Goal: Find contact information: Find contact information

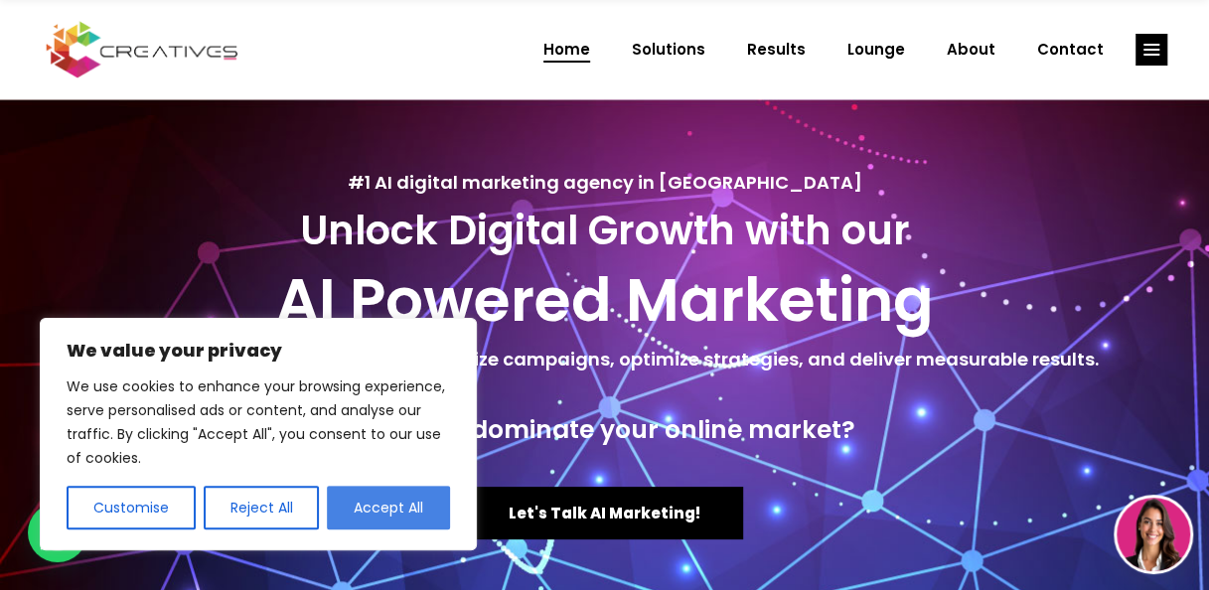
click at [393, 503] on button "Accept All" at bounding box center [388, 508] width 123 height 44
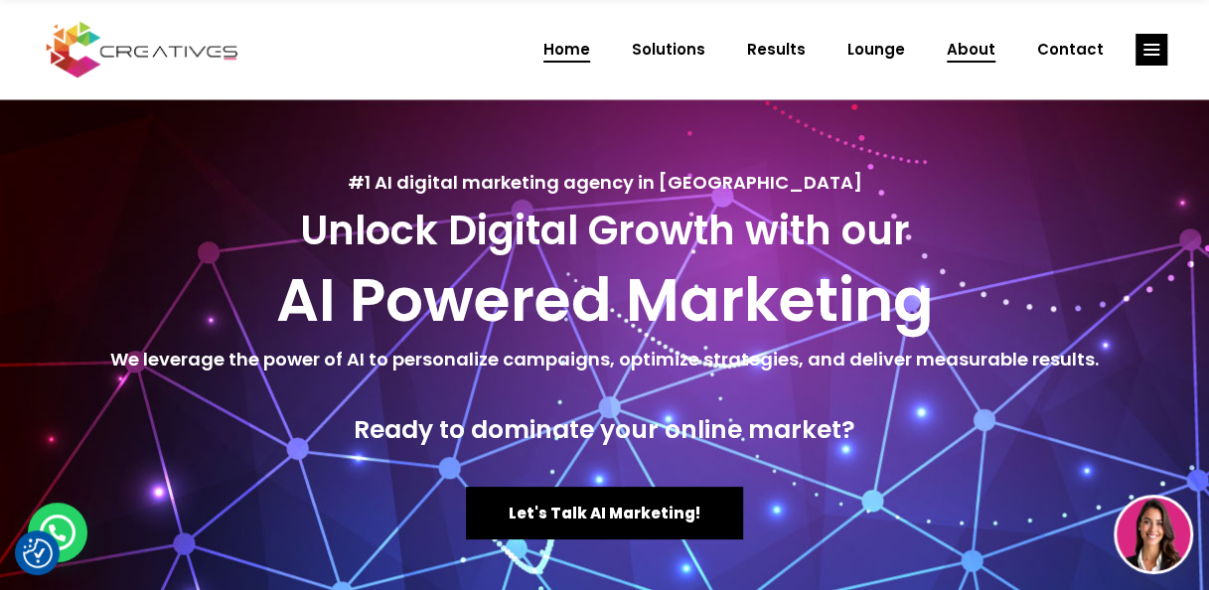
click at [985, 44] on span "About" at bounding box center [970, 50] width 49 height 52
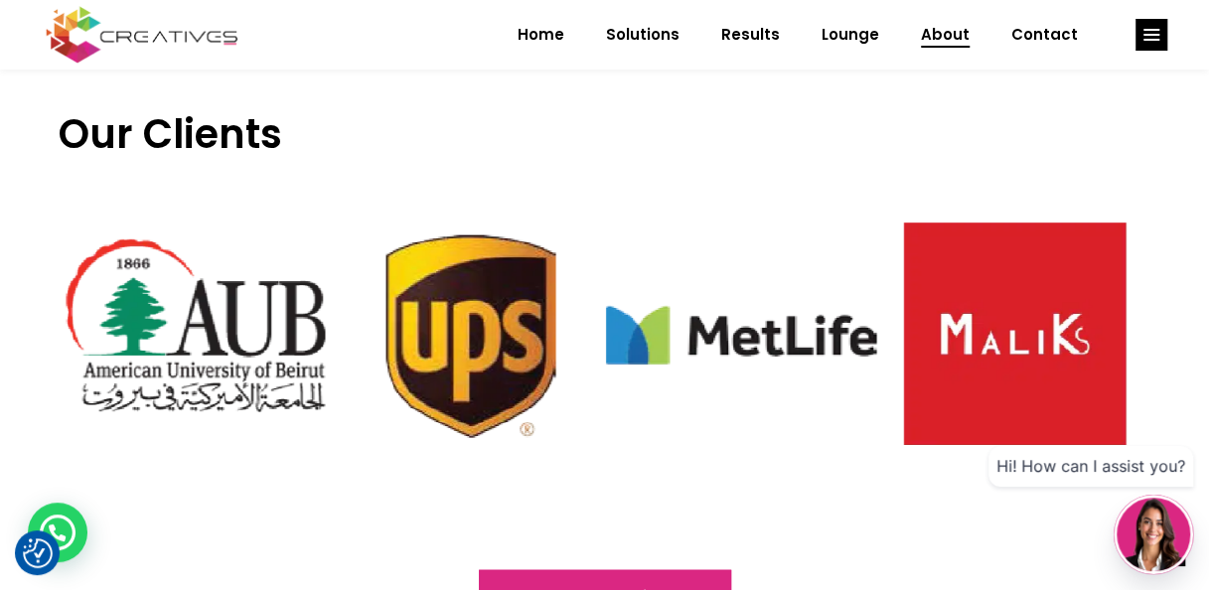
scroll to position [1988, 0]
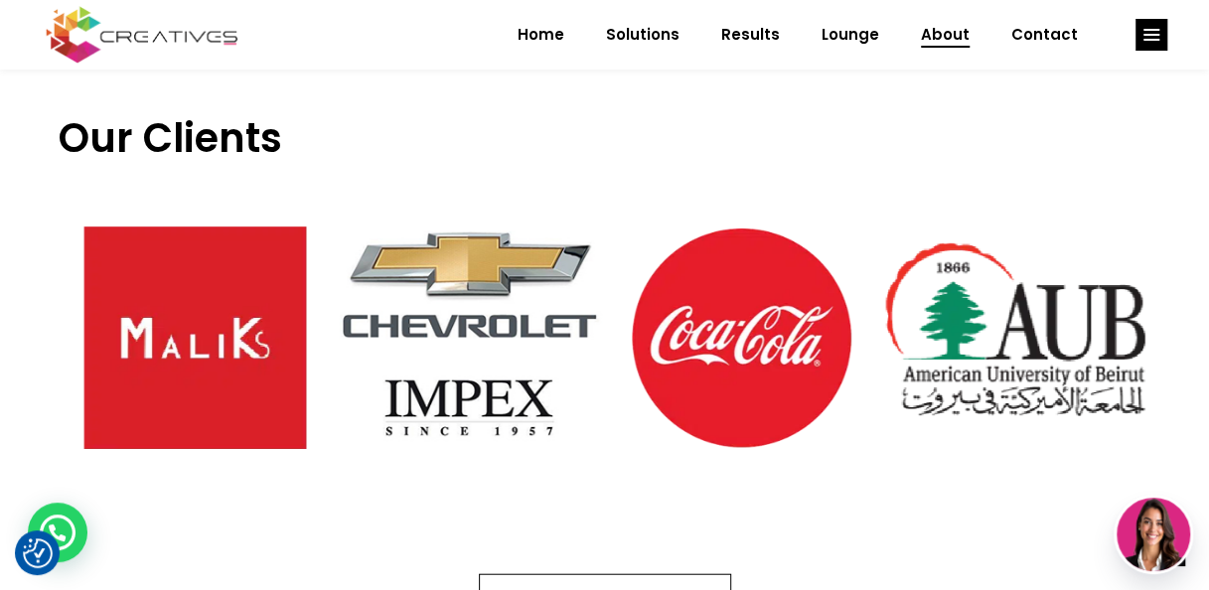
click at [616, 589] on span "Check all our clients!" at bounding box center [604, 600] width 167 height 21
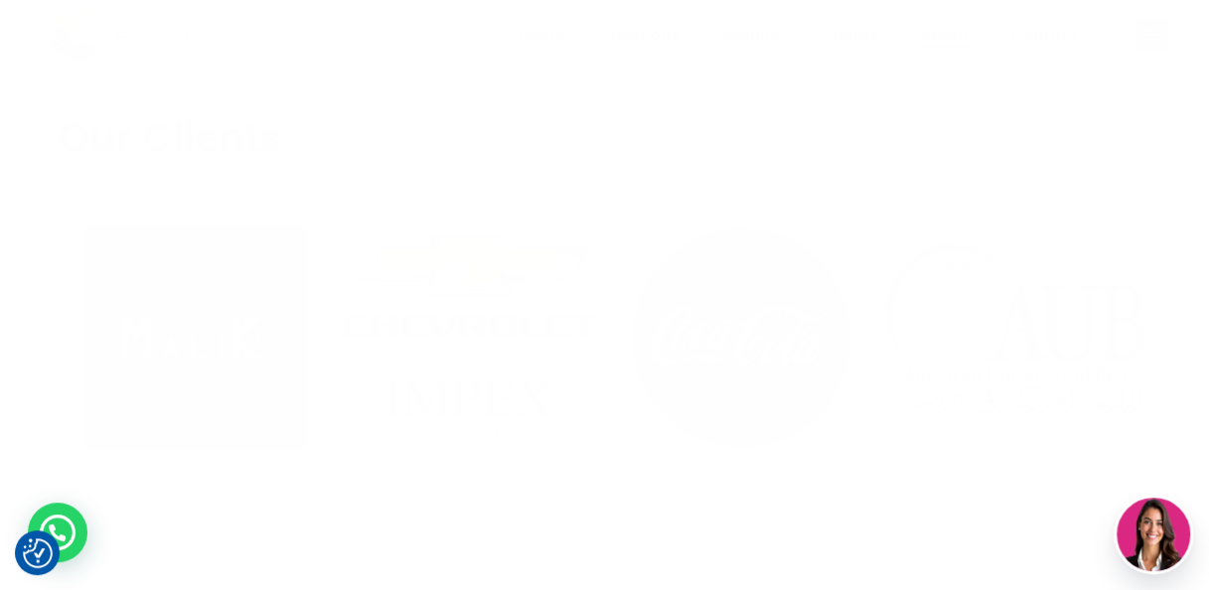
scroll to position [0, 0]
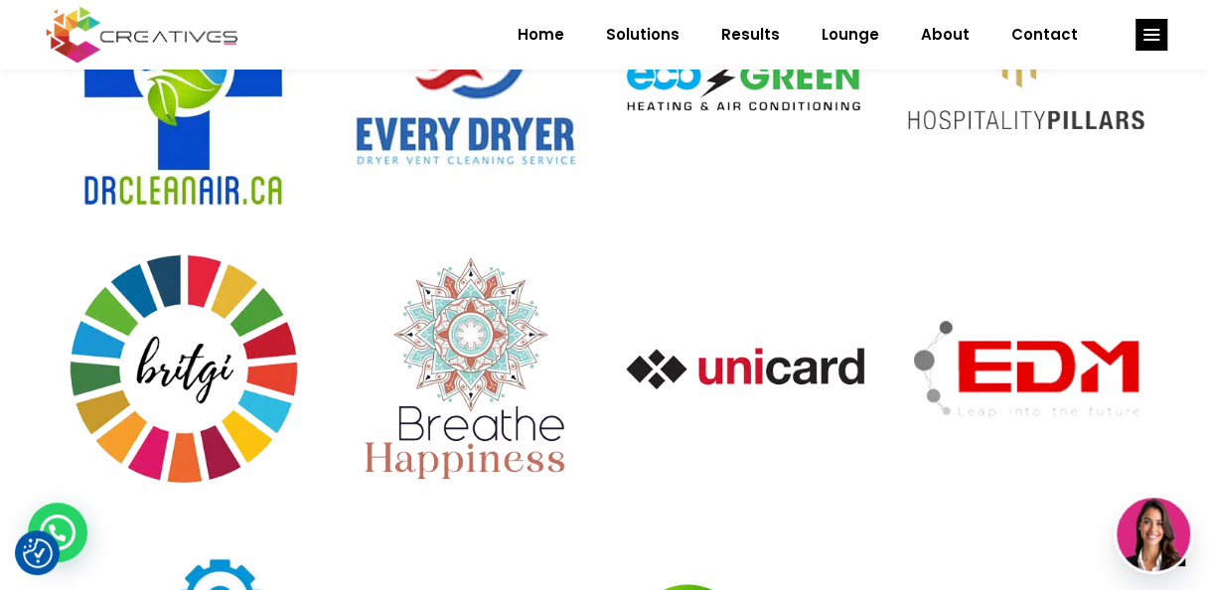
scroll to position [6237, 0]
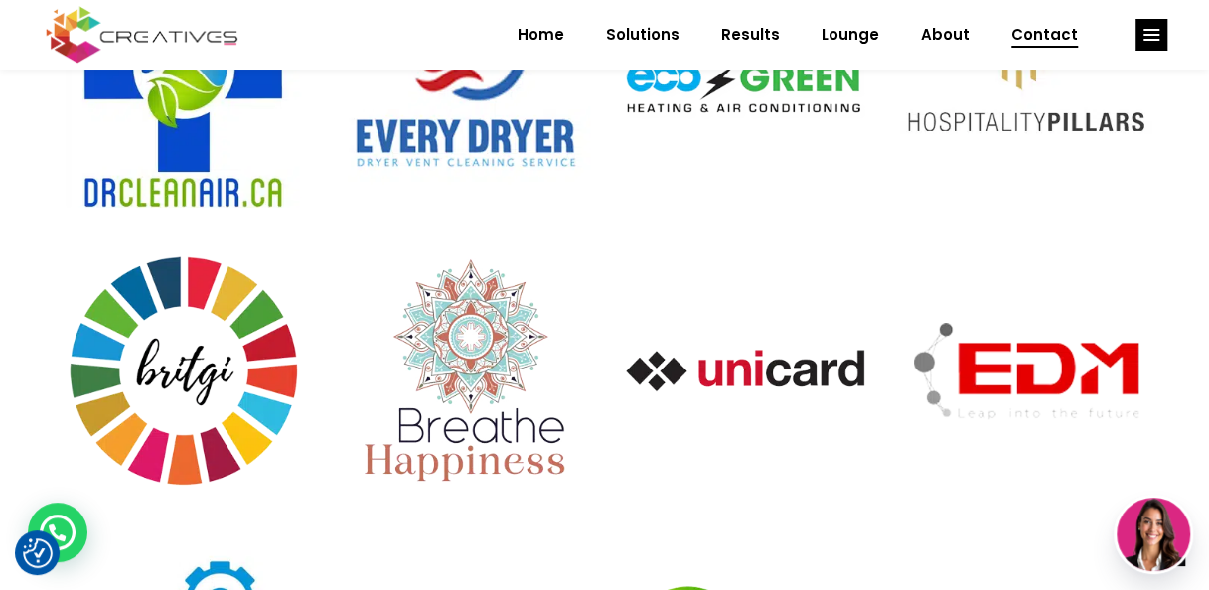
click at [1053, 41] on span "Contact" at bounding box center [1044, 35] width 67 height 52
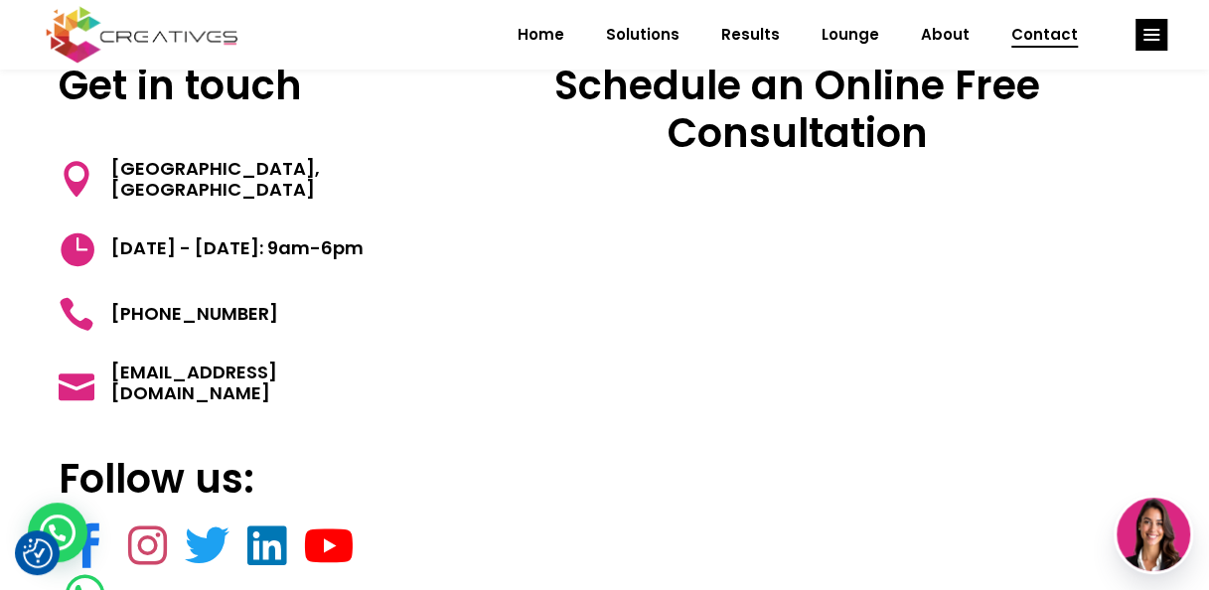
scroll to position [155, 0]
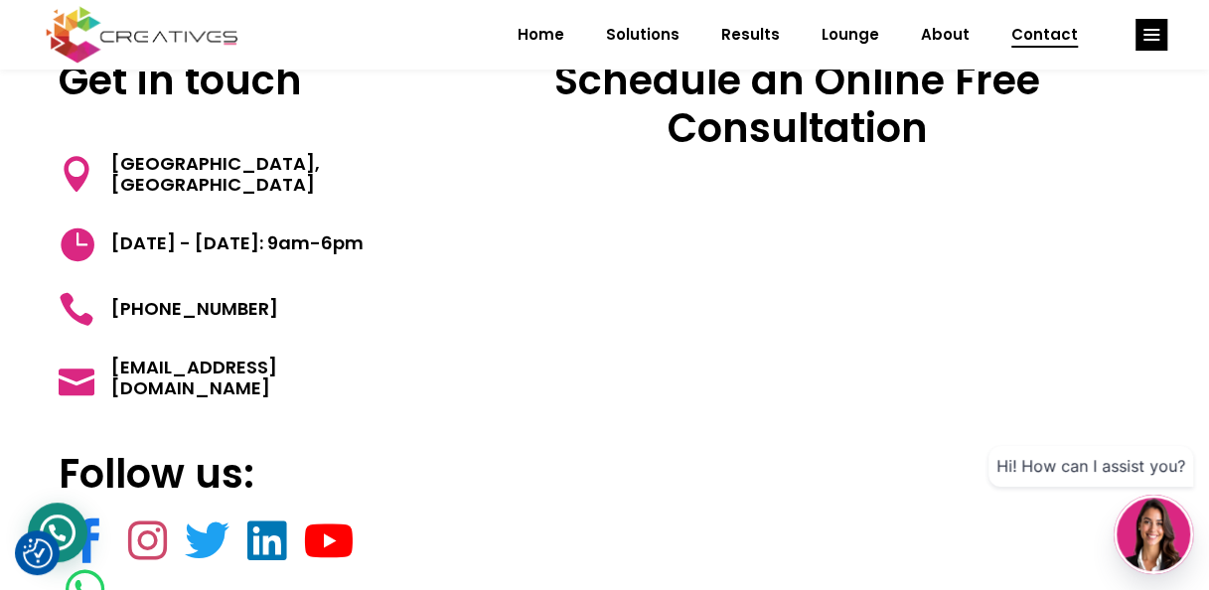
click at [57, 522] on div "WhatsApp contact" at bounding box center [58, 533] width 60 height 60
